Goal: Information Seeking & Learning: Learn about a topic

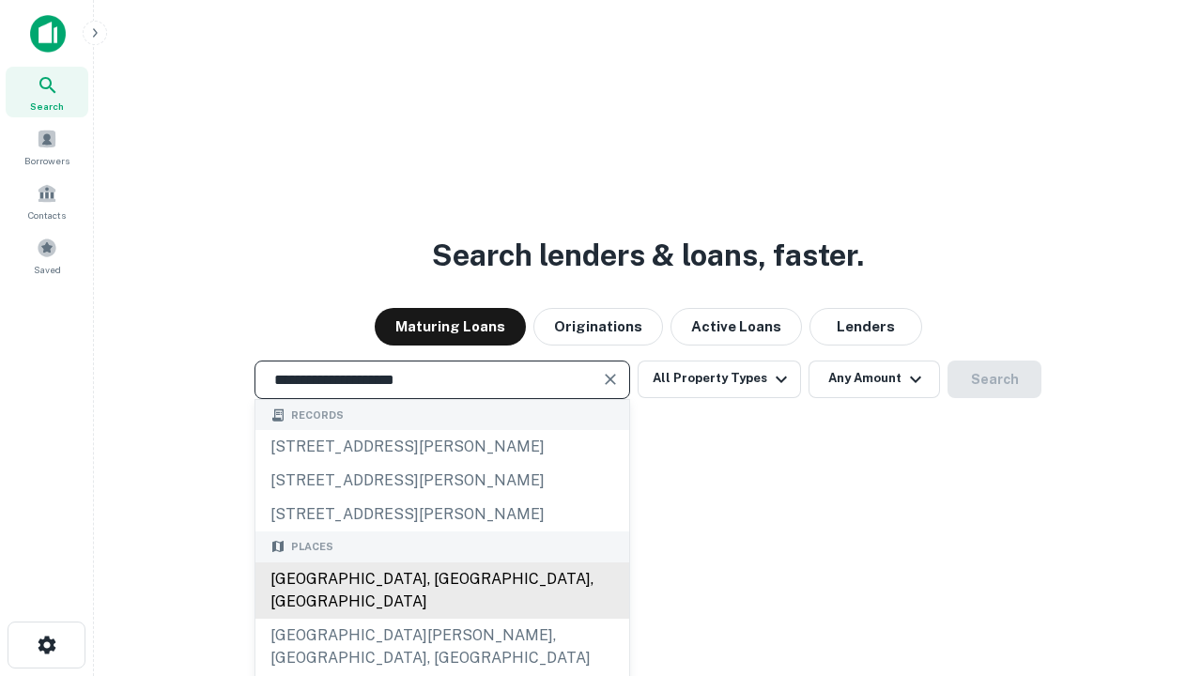
click at [441, 619] on div "[GEOGRAPHIC_DATA], [GEOGRAPHIC_DATA], [GEOGRAPHIC_DATA]" at bounding box center [442, 590] width 374 height 56
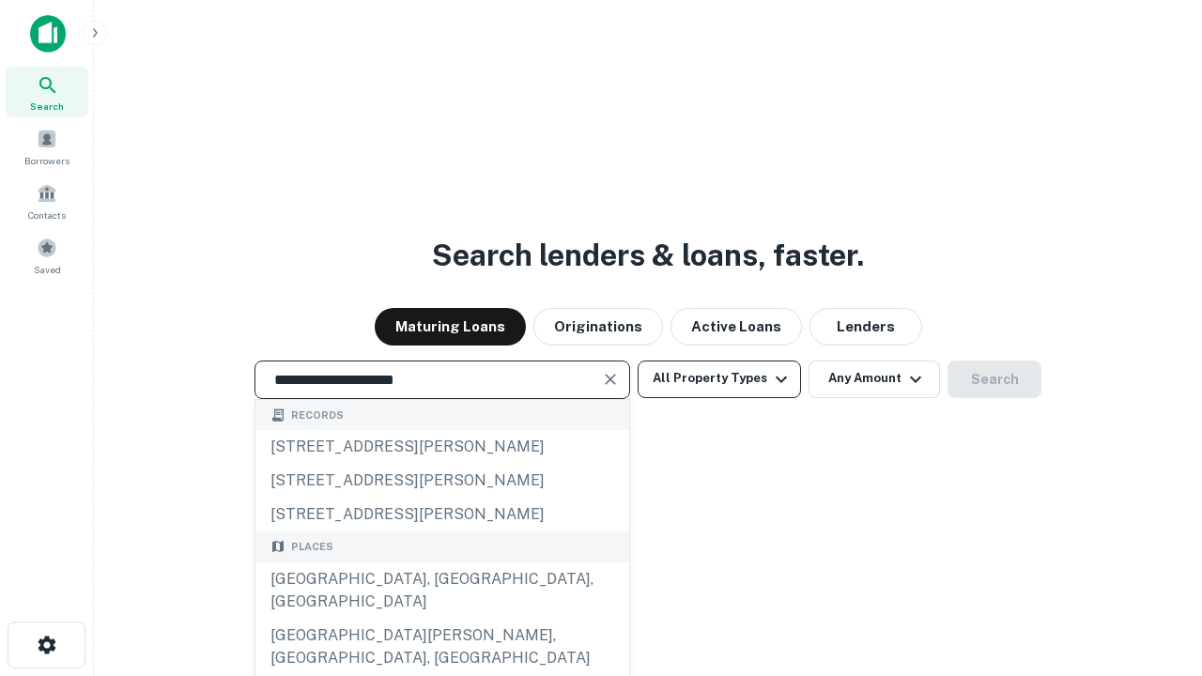
type input "**********"
click at [719, 378] on button "All Property Types" at bounding box center [719, 380] width 163 height 38
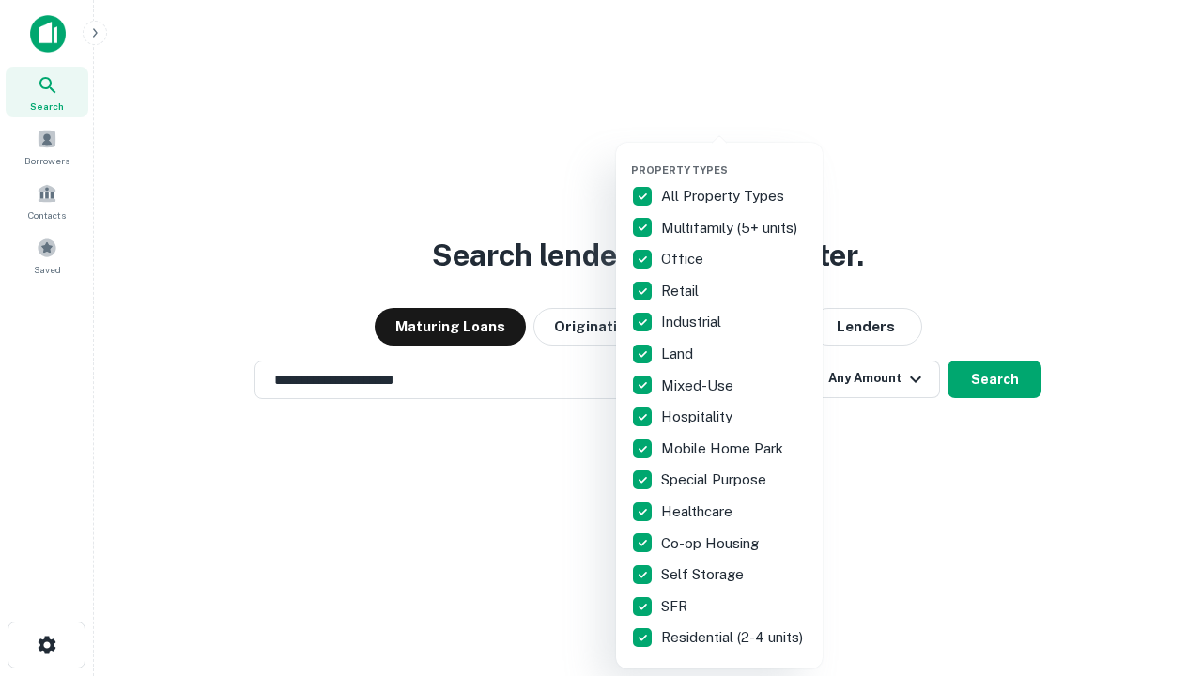
click at [734, 158] on button "button" at bounding box center [734, 158] width 207 height 1
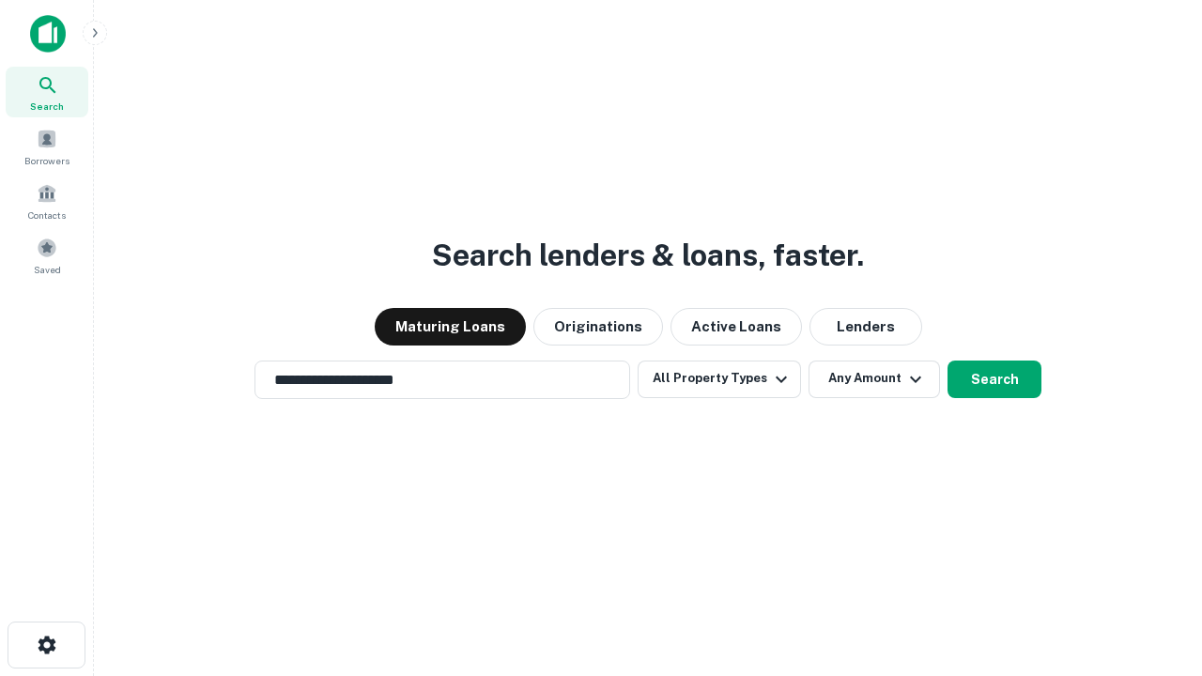
scroll to position [29, 0]
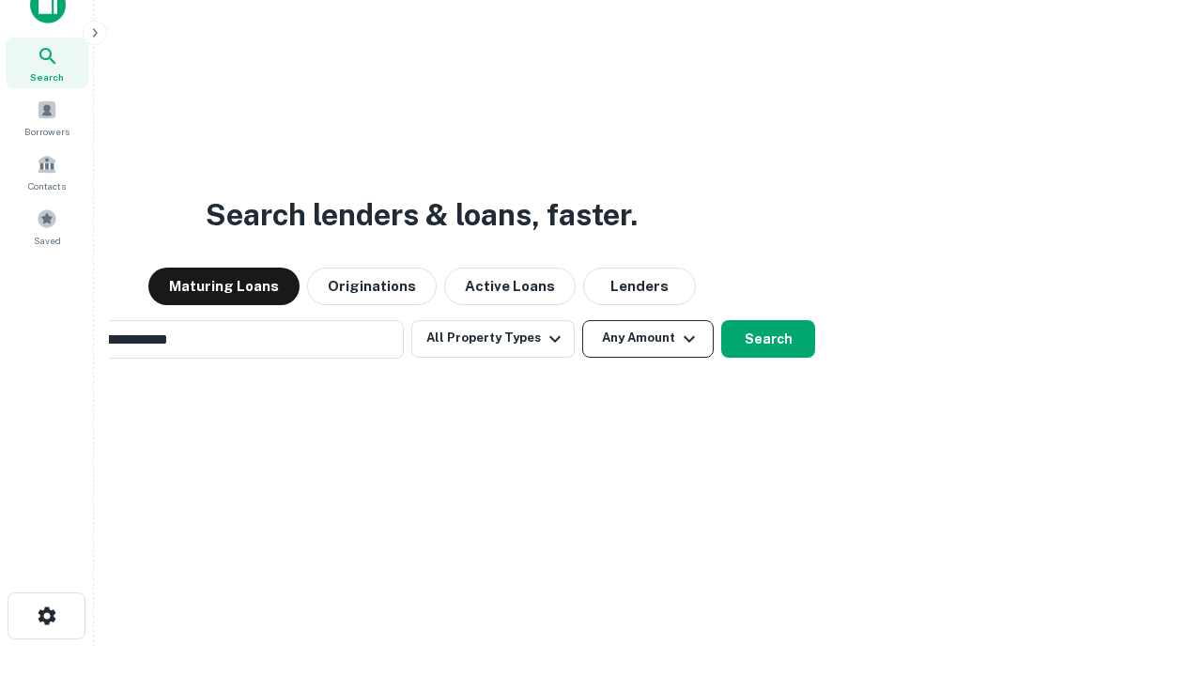
click at [582, 320] on button "Any Amount" at bounding box center [647, 339] width 131 height 38
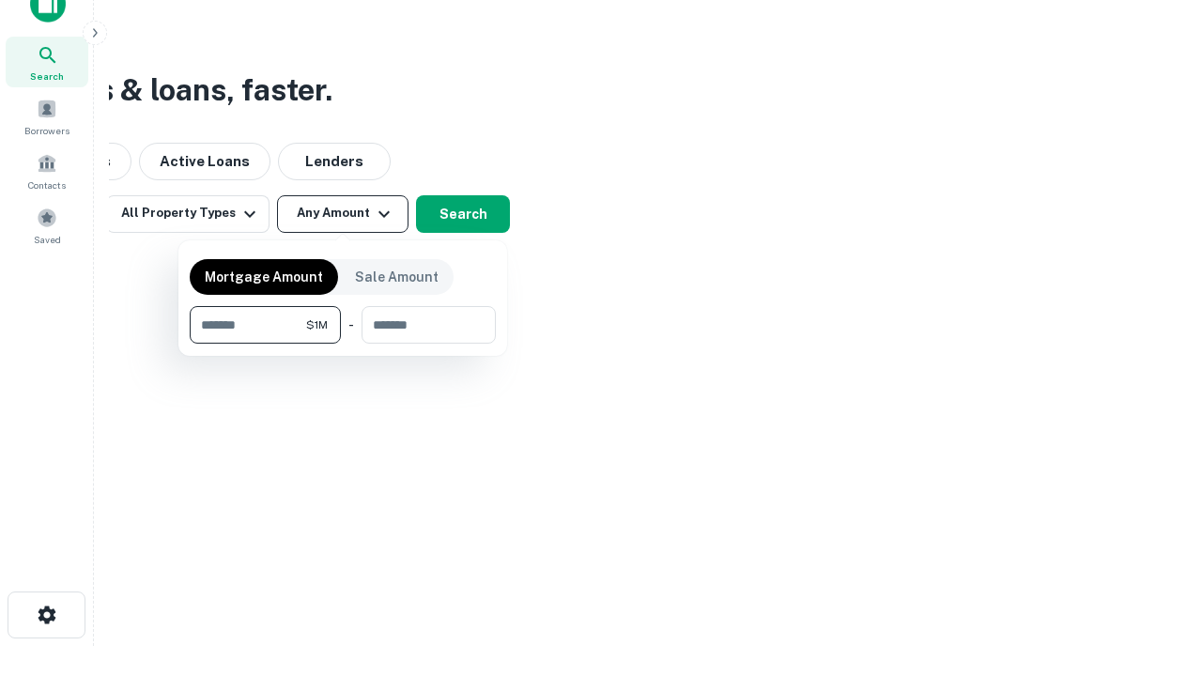
type input "*******"
click at [343, 344] on button "button" at bounding box center [343, 344] width 306 height 1
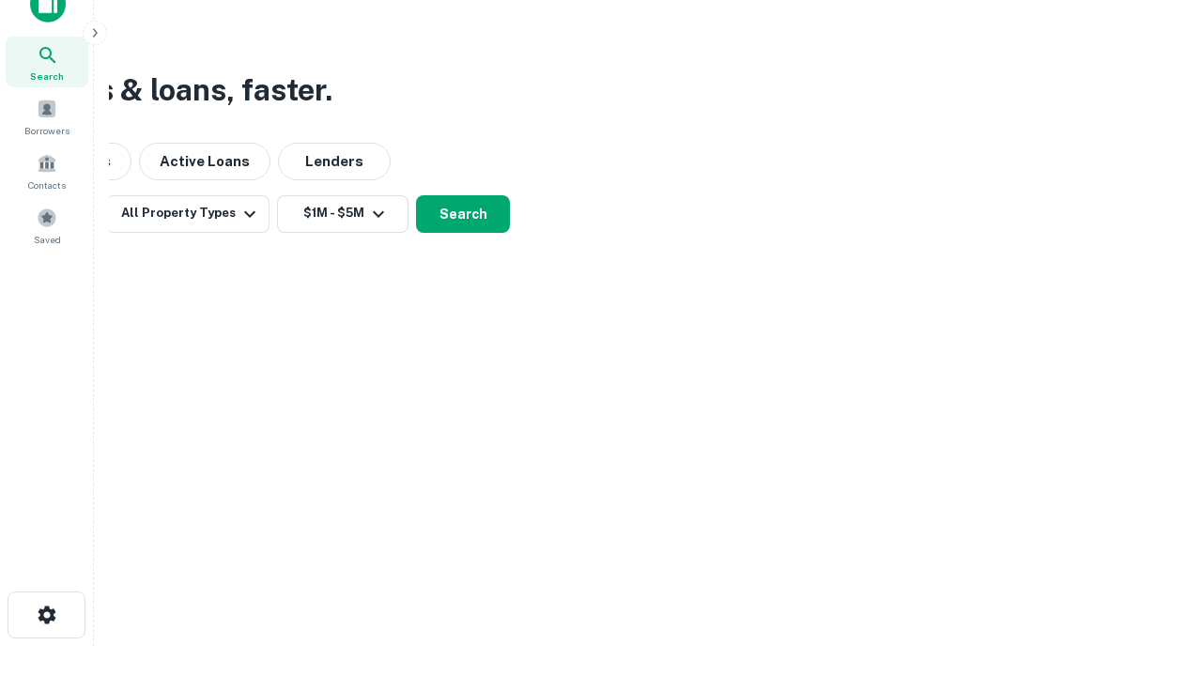
scroll to position [11, 346]
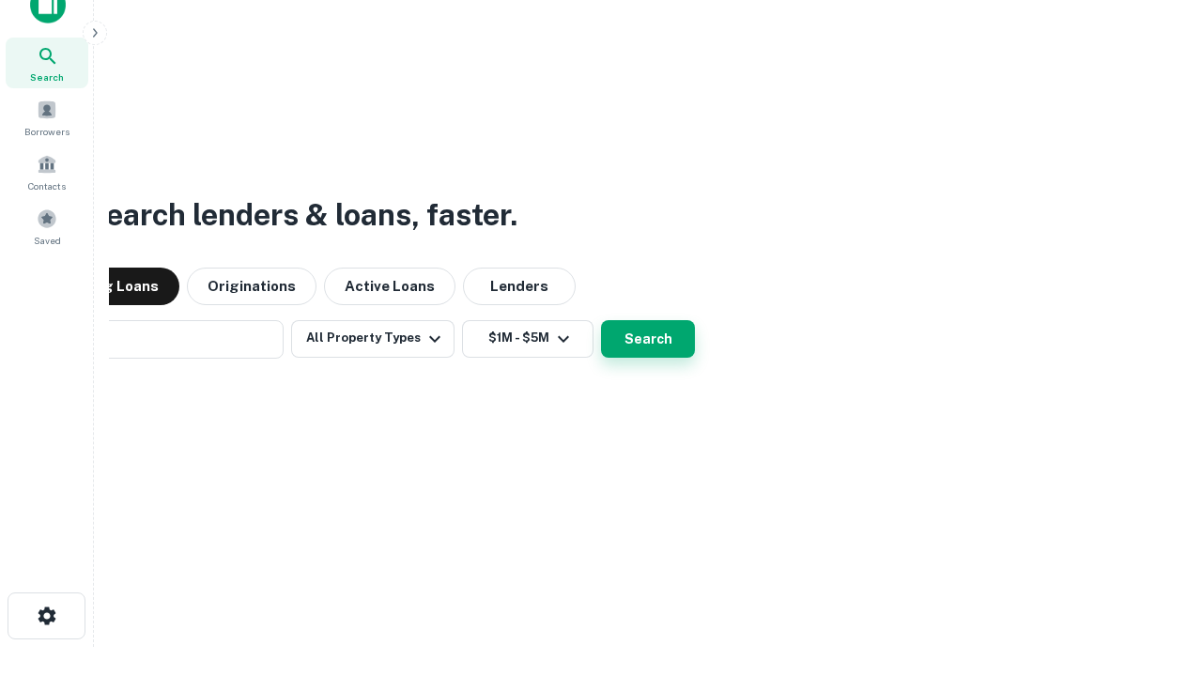
click at [601, 320] on button "Search" at bounding box center [648, 339] width 94 height 38
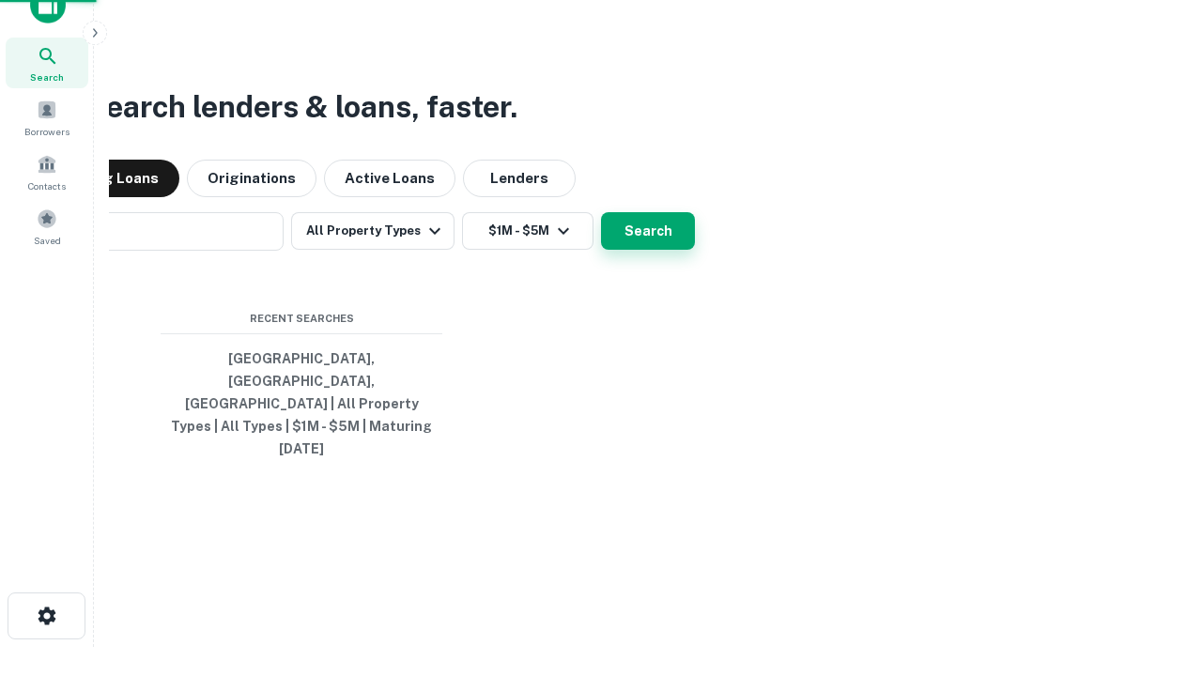
scroll to position [50, 531]
